Goal: Information Seeking & Learning: Find specific fact

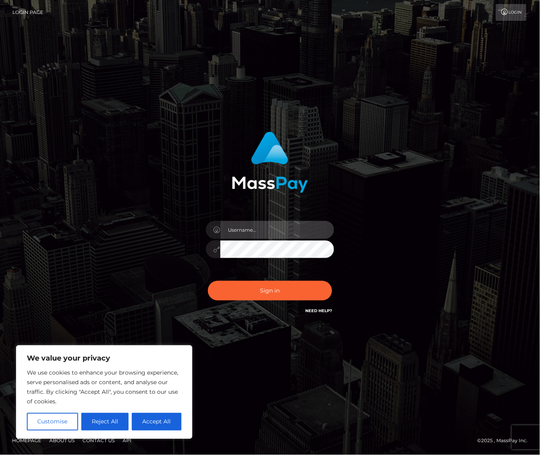
type input "alexism"
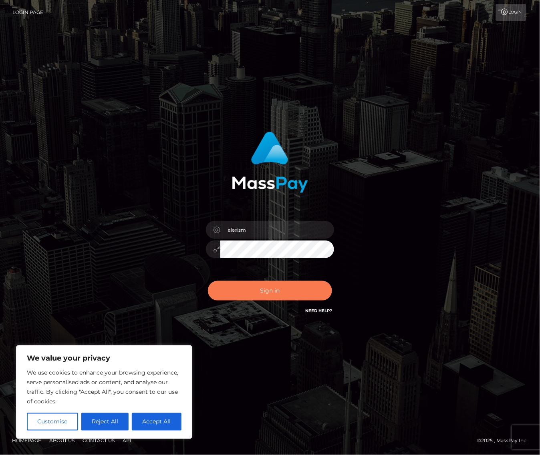
click at [253, 292] on button "Sign in" at bounding box center [270, 291] width 124 height 20
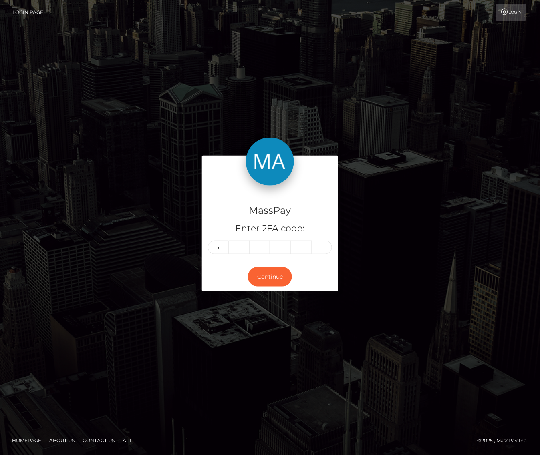
type input "5"
type input "9"
type input "6"
type input "5"
type input "1"
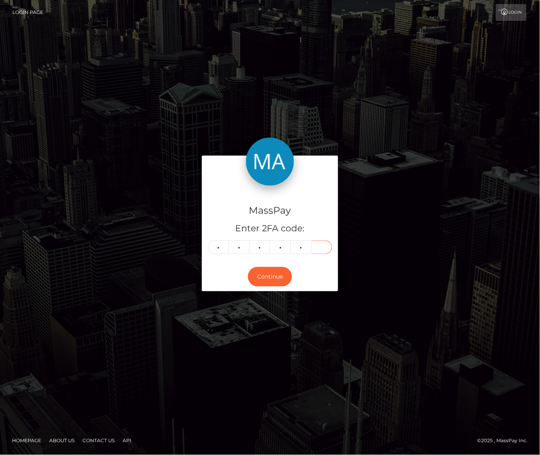
type input "3"
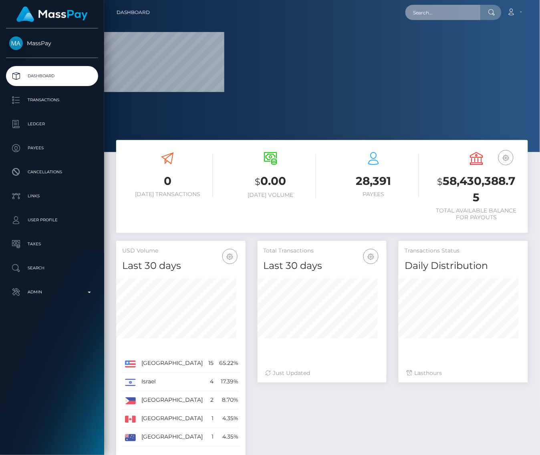
click at [468, 12] on input "text" at bounding box center [442, 12] width 75 height 15
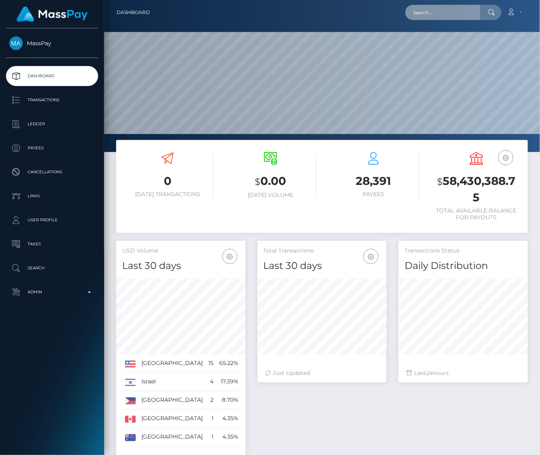
scroll to position [141, 129]
type input "don resin"
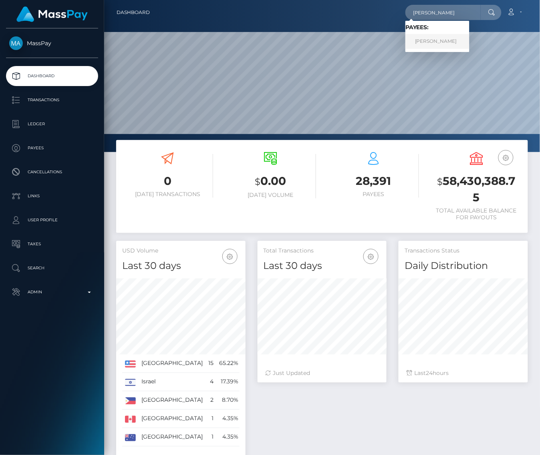
click at [440, 46] on link "Don Resin" at bounding box center [437, 41] width 64 height 15
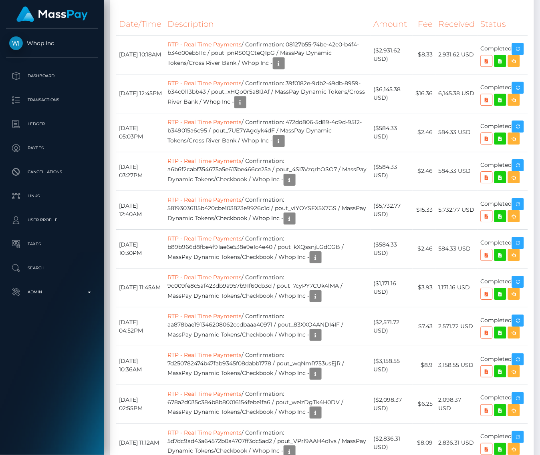
scroll to position [1146, 0]
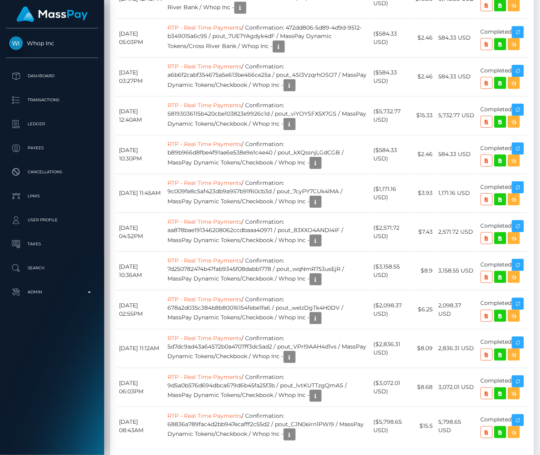
scroll to position [1280, 0]
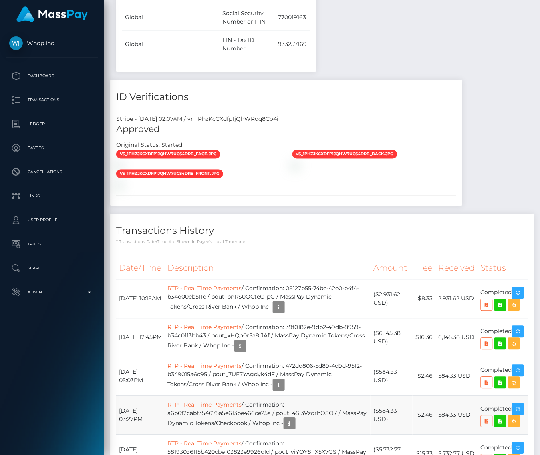
scroll to position [1057, 0]
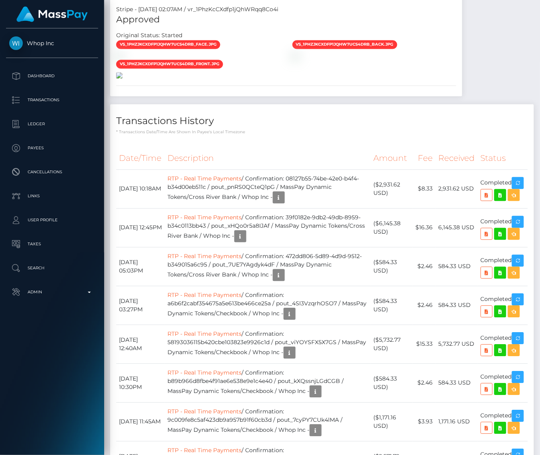
click at [122, 79] on img at bounding box center [119, 75] width 6 height 6
click at [122, 59] on img at bounding box center [119, 56] width 6 height 6
click at [122, 79] on img at bounding box center [119, 75] width 6 height 6
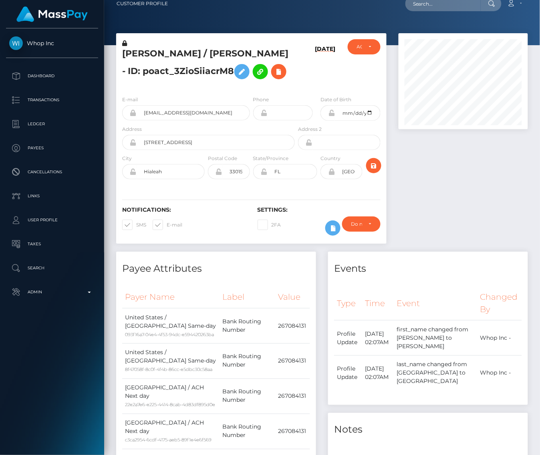
scroll to position [0, 0]
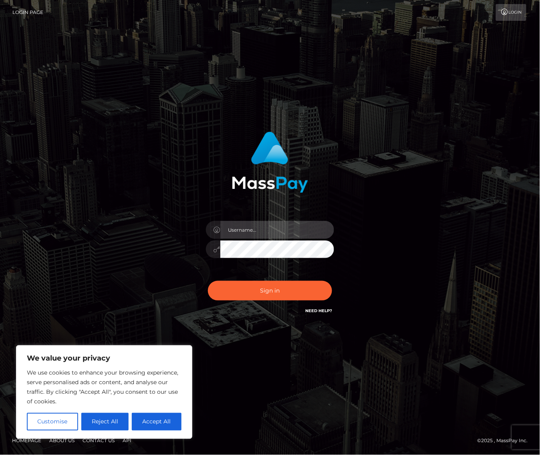
type input "alexism"
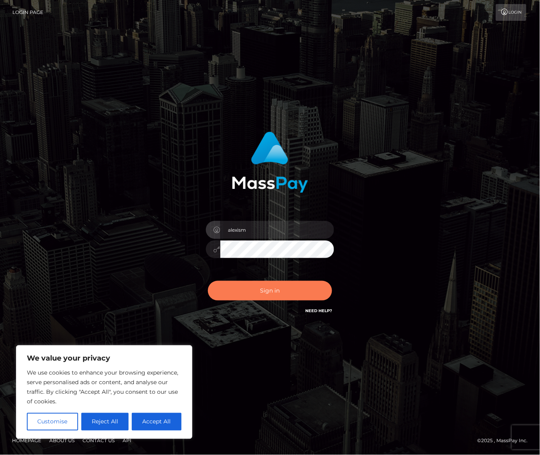
click at [292, 288] on button "Sign in" at bounding box center [270, 291] width 124 height 20
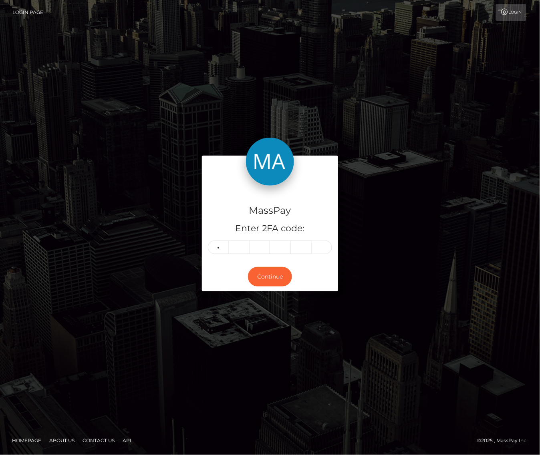
type input "5"
type input "7"
type input "3"
type input "4"
type input "6"
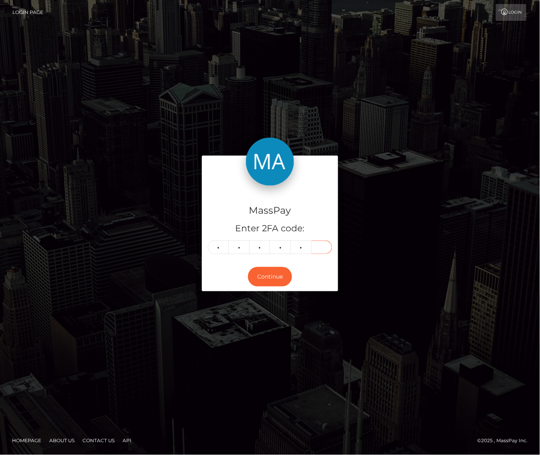
type input "3"
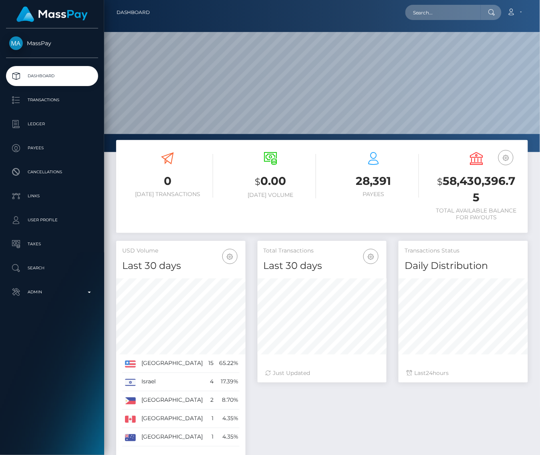
scroll to position [141, 129]
type input "[PERSON_NAME]"
click at [439, 40] on link "Don Resin" at bounding box center [437, 41] width 64 height 15
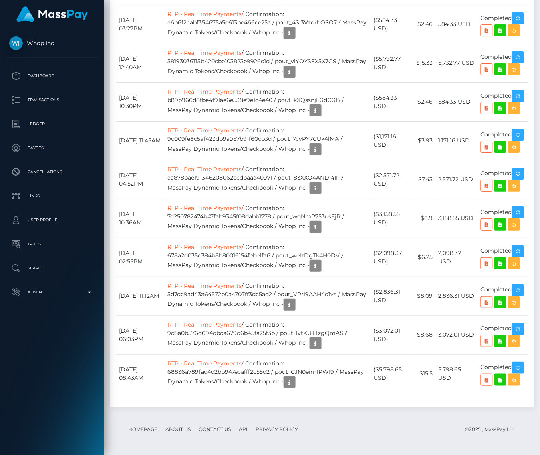
scroll to position [1721, 0]
click at [447, 371] on td "5,798.65 USD" at bounding box center [456, 373] width 42 height 39
click at [453, 372] on td "5,798.65 USD" at bounding box center [456, 373] width 42 height 39
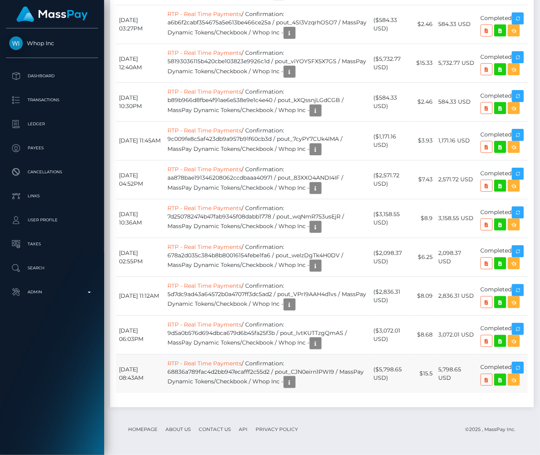
drag, startPoint x: 462, startPoint y: 371, endPoint x: 440, endPoint y: 370, distance: 21.6
click at [440, 370] on td "5,798.65 USD" at bounding box center [456, 373] width 42 height 39
copy td "5,798.65"
drag, startPoint x: 461, startPoint y: 329, endPoint x: 439, endPoint y: 331, distance: 21.7
click at [439, 331] on td "3,072.01 USD" at bounding box center [456, 334] width 42 height 39
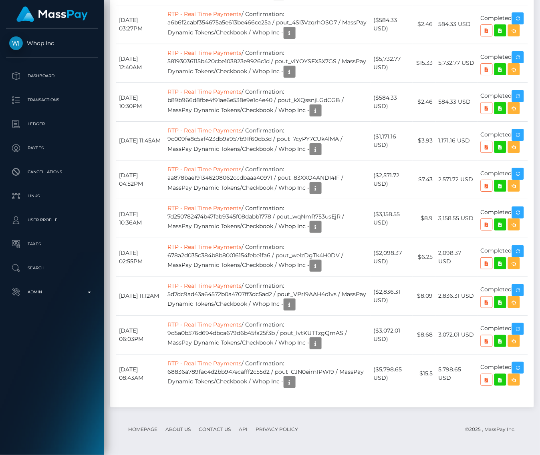
copy td "3,072.01"
drag, startPoint x: 460, startPoint y: 301, endPoint x: 434, endPoint y: 302, distance: 26.0
click at [434, 302] on tr "August 14, 2025 11:12AM RTP - Real Time Payments / Confirmation: 5d7dc9ad43a645…" at bounding box center [322, 296] width 412 height 39
copy tr "2,836.31"
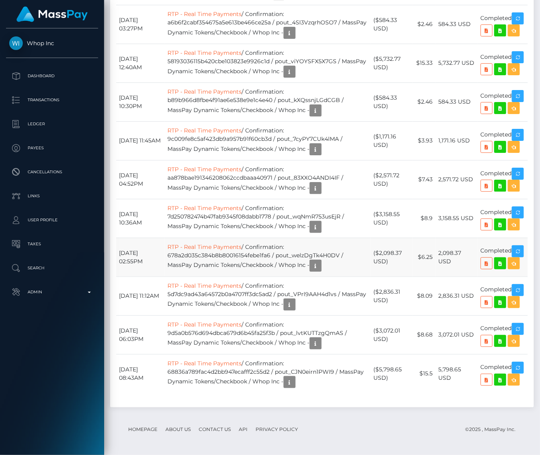
drag, startPoint x: 462, startPoint y: 256, endPoint x: 439, endPoint y: 256, distance: 23.2
click at [439, 256] on td "2,098.37 USD" at bounding box center [456, 257] width 42 height 39
copy td "2,098.37"
drag, startPoint x: 460, startPoint y: 217, endPoint x: 439, endPoint y: 218, distance: 21.2
click at [439, 218] on td "3,158.55 USD" at bounding box center [456, 218] width 42 height 39
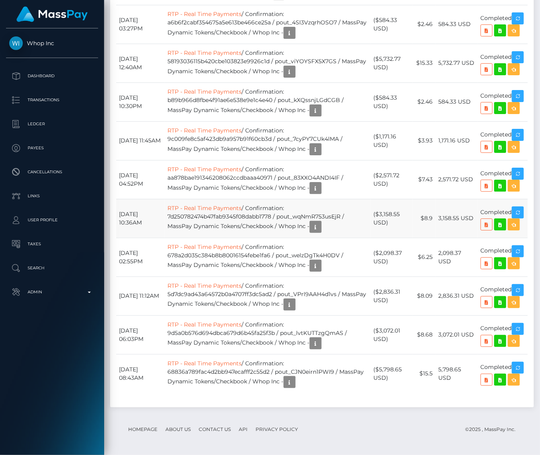
copy td "3,158.55"
drag, startPoint x: 460, startPoint y: 177, endPoint x: 439, endPoint y: 178, distance: 20.9
click at [439, 178] on td "2,571.72 USD" at bounding box center [456, 179] width 42 height 39
copy td "2,571.72"
drag, startPoint x: 455, startPoint y: 134, endPoint x: 436, endPoint y: 134, distance: 18.8
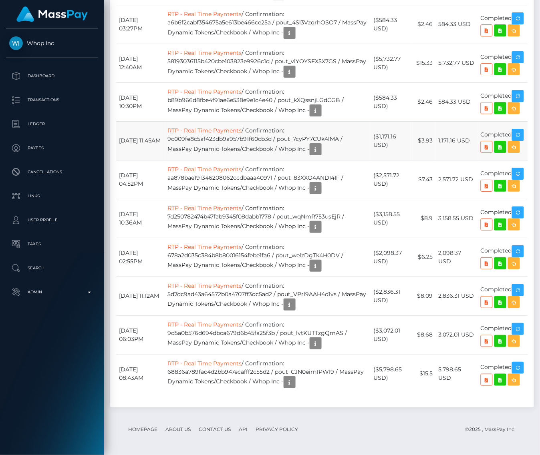
click at [436, 134] on td "1,171.16 USD" at bounding box center [456, 140] width 42 height 39
copy td "1,171.16"
drag, startPoint x: 457, startPoint y: 137, endPoint x: 437, endPoint y: 137, distance: 20.4
click at [437, 121] on td "584.33 USD" at bounding box center [456, 101] width 42 height 39
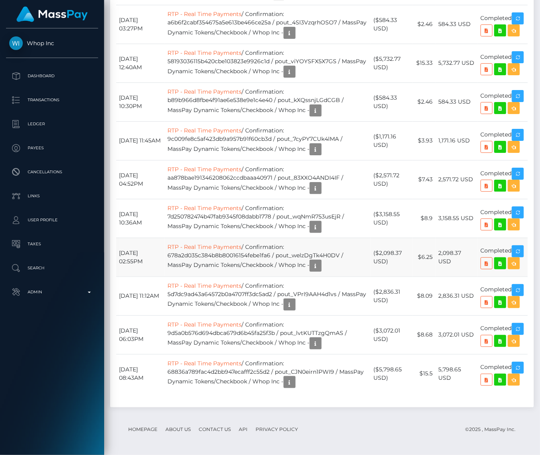
copy td "584.33"
drag, startPoint x: 461, startPoint y: 127, endPoint x: 437, endPoint y: 128, distance: 24.0
click at [437, 82] on td "5,732.77 USD" at bounding box center [456, 63] width 42 height 39
copy td "5,732.77"
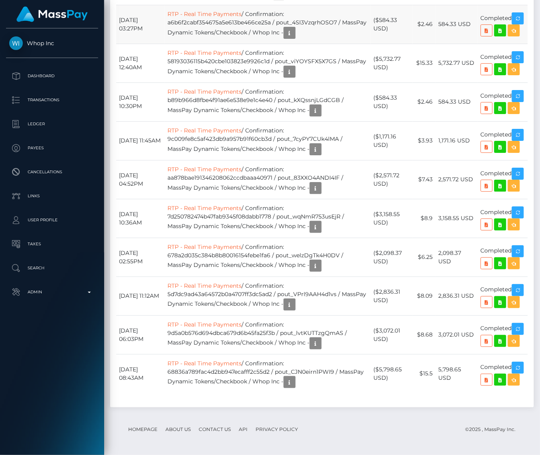
drag, startPoint x: 457, startPoint y: 86, endPoint x: 433, endPoint y: 87, distance: 24.0
click at [433, 44] on tr "August 29, 2025 03:27PM RTP - Real Time Payments / Confirmation: a6b6f2cabf3546…" at bounding box center [322, 24] width 412 height 39
copy tr "584.33"
drag, startPoint x: 460, startPoint y: 100, endPoint x: 438, endPoint y: 100, distance: 22.4
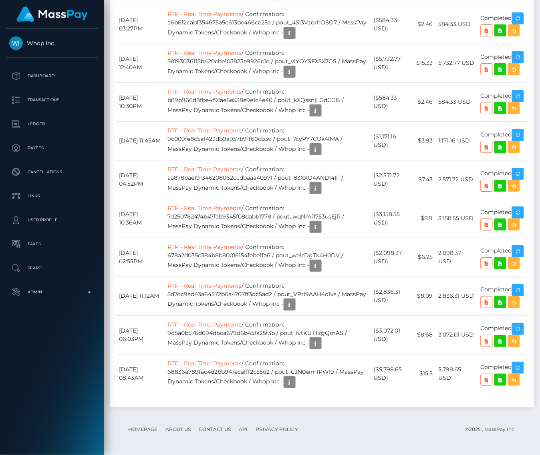
drag, startPoint x: 460, startPoint y: 58, endPoint x: 434, endPoint y: 59, distance: 25.2
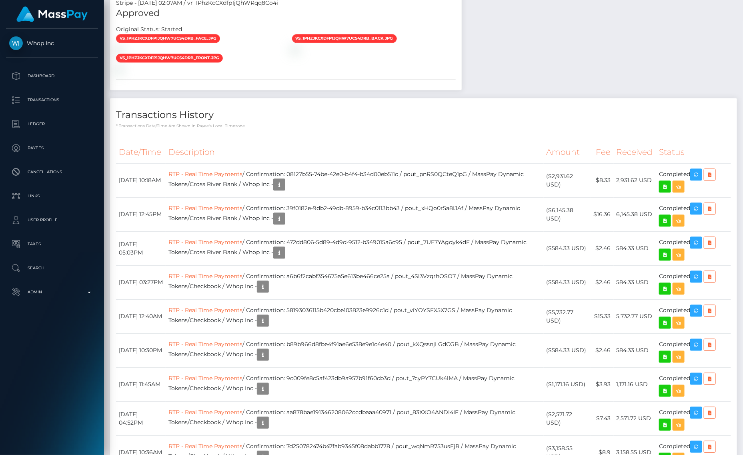
scroll to position [1191, 0]
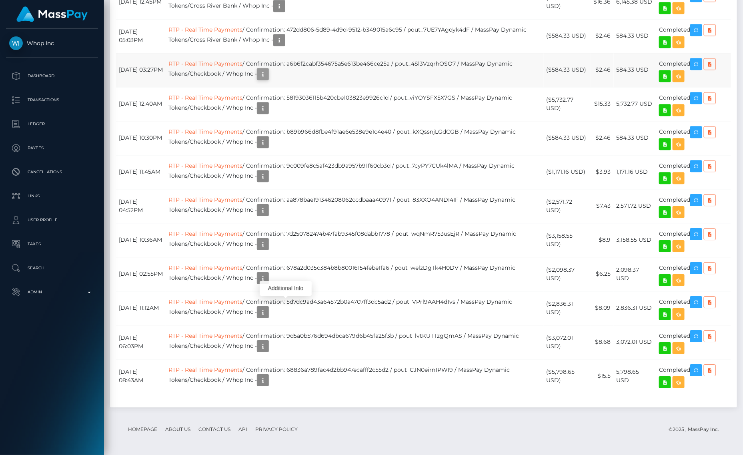
click at [268, 79] on icon "button" at bounding box center [263, 74] width 10 height 10
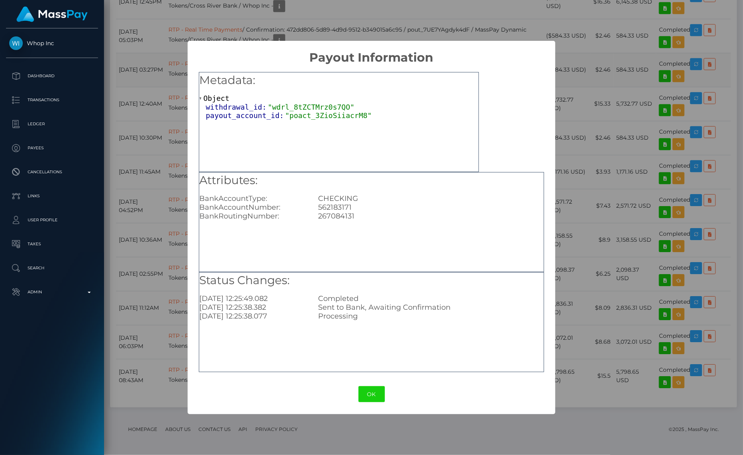
click at [286, 221] on div "Attributes: BankAccountType: CHECKING BankAccountNumber: 562183171 BankRoutingN…" at bounding box center [371, 222] width 345 height 100
click at [539, 112] on div "× Payout Information Metadata: Object withdrawal_id: "wdrl_8tZCTMrz0s7QO" payou…" at bounding box center [371, 227] width 743 height 455
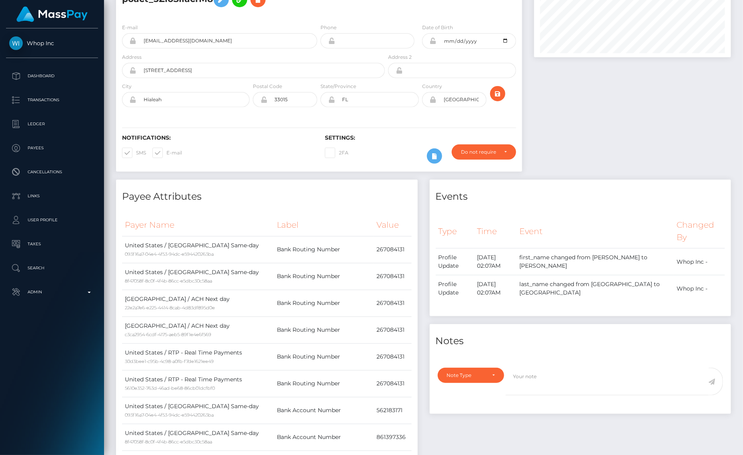
scroll to position [0, 0]
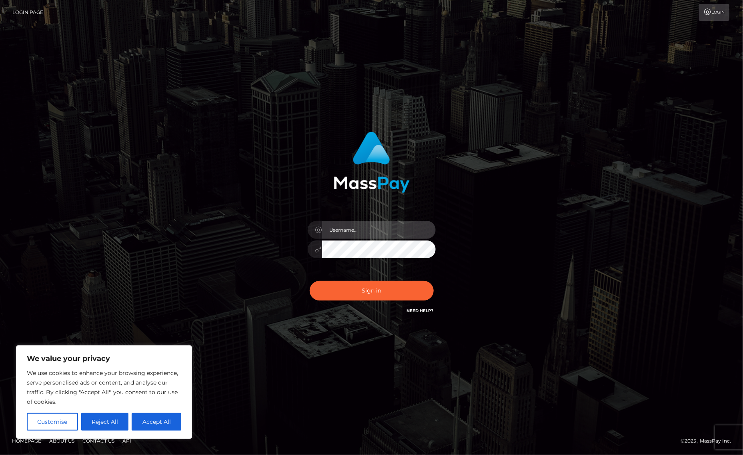
type input "alexism"
